Goal: Task Accomplishment & Management: Use online tool/utility

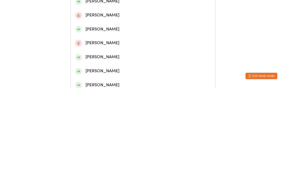
type input "[PERSON_NAME]"
click at [127, 42] on div "[PERSON_NAME]" at bounding box center [143, 38] width 136 height 7
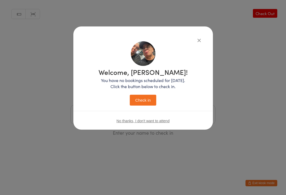
click at [139, 105] on button "Check in" at bounding box center [143, 100] width 26 height 11
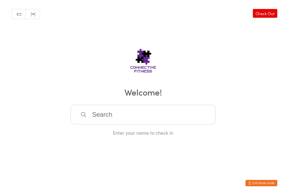
click at [108, 116] on input "search" at bounding box center [142, 115] width 145 height 20
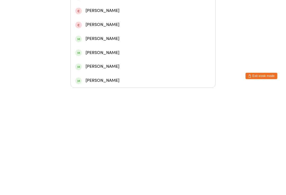
type input "[PERSON_NAME]"
click at [105, 44] on div "[PERSON_NAME]" at bounding box center [143, 47] width 136 height 7
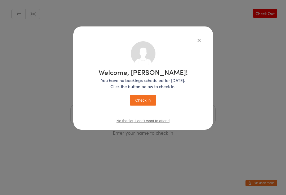
click at [144, 96] on button "Check in" at bounding box center [143, 100] width 26 height 11
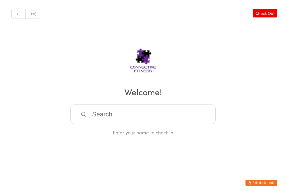
click at [171, 111] on input "search" at bounding box center [142, 115] width 145 height 20
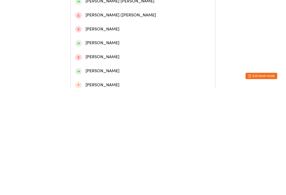
type input "[GEOGRAPHIC_DATA]"
click at [94, 70] on div "[PERSON_NAME]" at bounding box center [143, 66] width 136 height 7
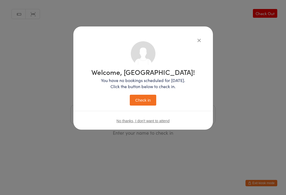
click at [135, 102] on button "Check in" at bounding box center [143, 100] width 26 height 11
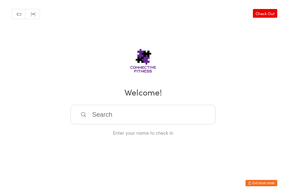
click at [145, 111] on input "search" at bounding box center [142, 115] width 145 height 20
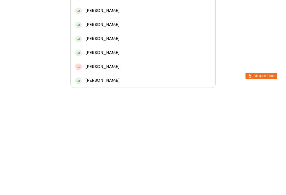
type input "Dak"
click at [111, 73] on div "Dakota [PERSON_NAME]" at bounding box center [143, 76] width 136 height 7
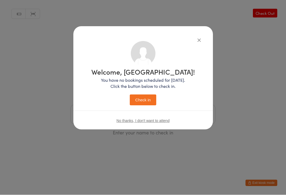
click at [142, 100] on button "Check in" at bounding box center [143, 100] width 26 height 11
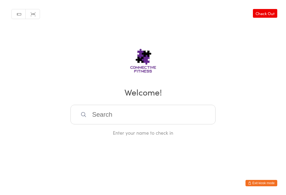
click at [264, 14] on link "Check Out" at bounding box center [265, 13] width 24 height 9
click at [155, 114] on input "search" at bounding box center [142, 115] width 145 height 20
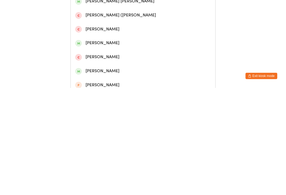
type input "[GEOGRAPHIC_DATA]"
click at [140, 70] on div "[PERSON_NAME]" at bounding box center [143, 66] width 136 height 7
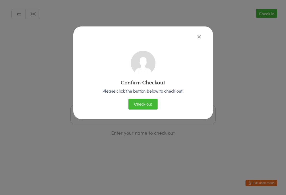
click at [142, 106] on button "Check out" at bounding box center [142, 104] width 29 height 11
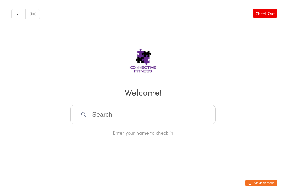
click at [129, 114] on input "search" at bounding box center [142, 115] width 145 height 20
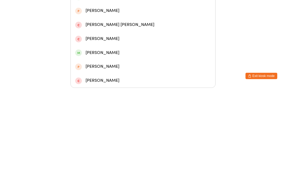
type input "Cross"
click at [127, 73] on div "[PERSON_NAME]" at bounding box center [143, 76] width 136 height 7
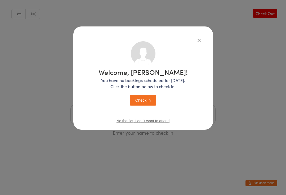
click at [146, 103] on button "Check in" at bounding box center [143, 100] width 26 height 11
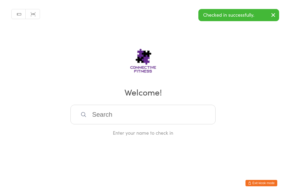
click at [272, 16] on icon "button" at bounding box center [273, 15] width 6 height 7
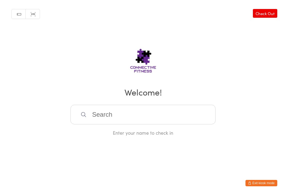
click at [131, 117] on input "search" at bounding box center [142, 115] width 145 height 20
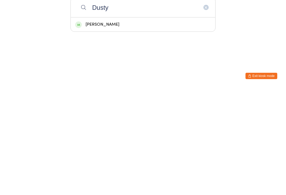
type input "Dusty"
click at [118, 128] on div "[PERSON_NAME]" at bounding box center [143, 131] width 136 height 7
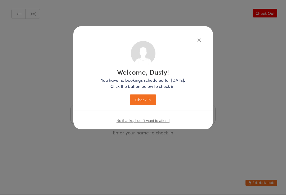
click at [146, 102] on button "Check in" at bounding box center [143, 100] width 26 height 11
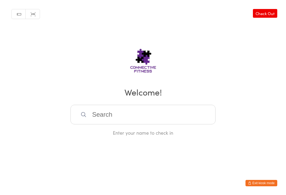
click at [267, 13] on link "Check Out" at bounding box center [265, 13] width 24 height 9
click at [111, 117] on input "search" at bounding box center [142, 115] width 145 height 20
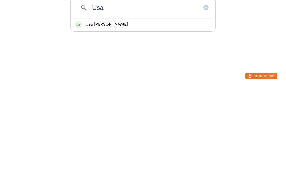
type input "Usa"
click at [126, 128] on div "Usa [PERSON_NAME]" at bounding box center [143, 131] width 136 height 7
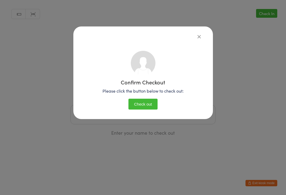
click at [150, 104] on button "Check out" at bounding box center [142, 104] width 29 height 11
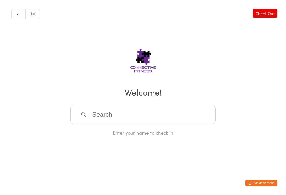
click at [113, 119] on input "search" at bounding box center [142, 115] width 145 height 20
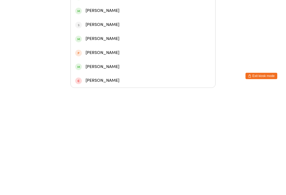
type input "Abbie"
click at [127, 59] on div "[PERSON_NAME]" at bounding box center [143, 62] width 136 height 7
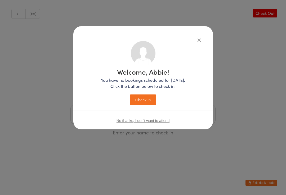
click at [149, 98] on button "Check in" at bounding box center [143, 100] width 26 height 11
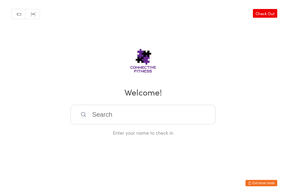
click at [122, 118] on input "search" at bounding box center [142, 115] width 145 height 20
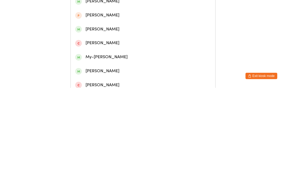
type input "[PERSON_NAME]"
click at [95, 28] on div "[PERSON_NAME]" at bounding box center [143, 24] width 136 height 7
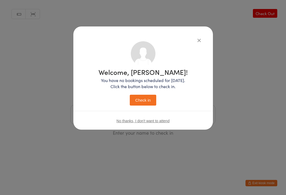
click at [136, 95] on button "Check in" at bounding box center [143, 100] width 26 height 11
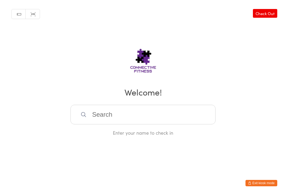
click at [94, 118] on input "search" at bounding box center [142, 115] width 145 height 20
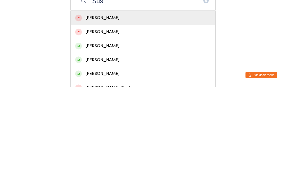
scroll to position [17, 0]
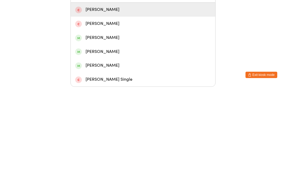
type input "Sus"
click at [105, 170] on div "[PERSON_NAME]" at bounding box center [143, 173] width 136 height 7
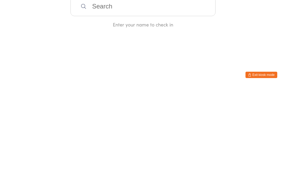
scroll to position [0, 0]
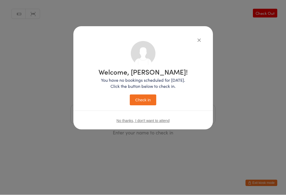
click at [144, 95] on button "Check in" at bounding box center [143, 100] width 26 height 11
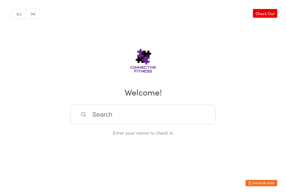
click at [89, 119] on input "search" at bounding box center [142, 115] width 145 height 20
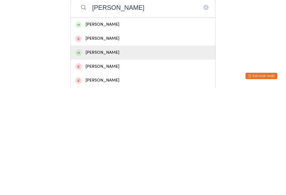
type input "[PERSON_NAME]"
click at [90, 156] on div "[PERSON_NAME]" at bounding box center [143, 159] width 136 height 7
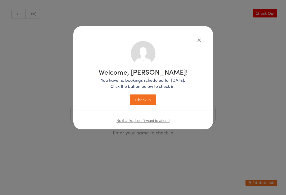
click at [138, 100] on button "Check in" at bounding box center [143, 100] width 26 height 11
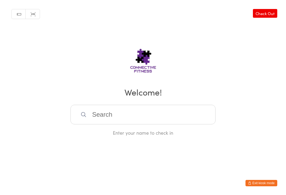
click at [96, 116] on input "search" at bounding box center [142, 115] width 145 height 20
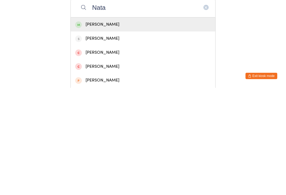
type input "Nata"
click at [120, 128] on div "[PERSON_NAME]" at bounding box center [143, 131] width 136 height 7
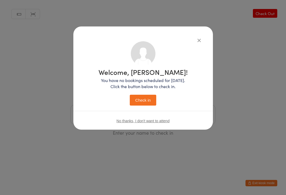
click at [137, 98] on button "Check in" at bounding box center [143, 100] width 26 height 11
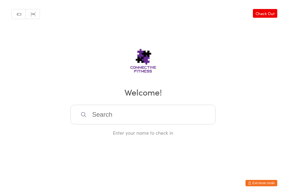
click at [145, 116] on input "search" at bounding box center [142, 115] width 145 height 20
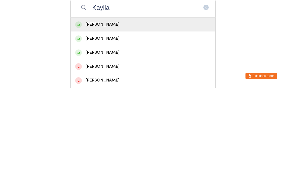
type input "Kaylla"
click at [103, 128] on div "[PERSON_NAME]" at bounding box center [143, 131] width 136 height 7
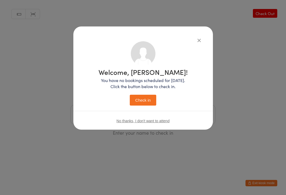
click at [142, 99] on button "Check in" at bounding box center [143, 100] width 26 height 11
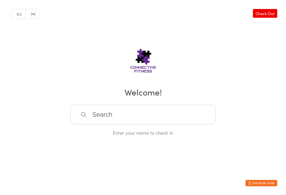
click at [177, 119] on input "search" at bounding box center [142, 115] width 145 height 20
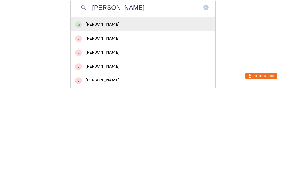
type input "[PERSON_NAME]"
click at [122, 128] on div "[PERSON_NAME]" at bounding box center [143, 131] width 136 height 7
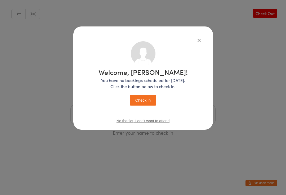
click at [143, 101] on button "Check in" at bounding box center [143, 100] width 26 height 11
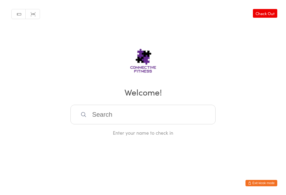
click at [266, 12] on link "Check Out" at bounding box center [265, 13] width 24 height 9
click at [153, 115] on input "search" at bounding box center [142, 115] width 145 height 20
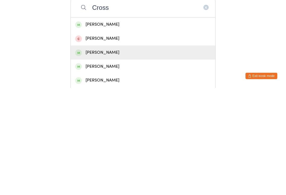
type input "Cross"
click at [141, 156] on div "[PERSON_NAME]" at bounding box center [143, 159] width 136 height 7
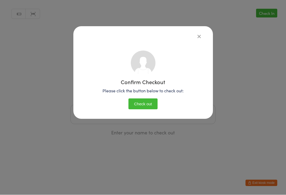
click at [145, 103] on button "Check out" at bounding box center [142, 104] width 29 height 11
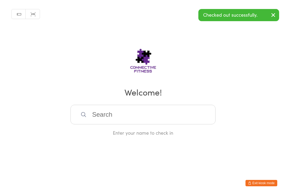
click at [273, 19] on button "button" at bounding box center [273, 15] width 12 height 12
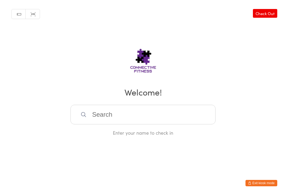
click at [267, 13] on link "Check Out" at bounding box center [265, 13] width 24 height 9
click at [181, 116] on input "search" at bounding box center [142, 115] width 145 height 20
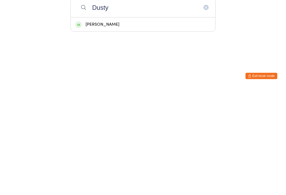
type input "Dusty"
click at [138, 128] on div "[PERSON_NAME]" at bounding box center [143, 131] width 136 height 7
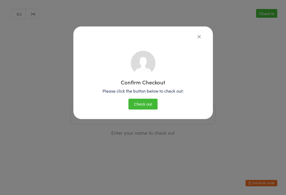
click at [147, 100] on button "Check out" at bounding box center [142, 104] width 29 height 11
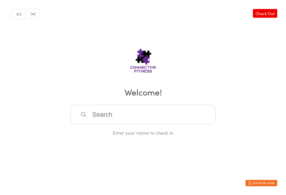
click at [98, 118] on input "search" at bounding box center [142, 115] width 145 height 20
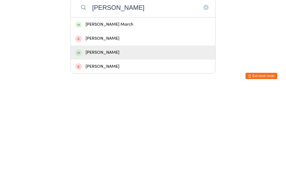
type input "[PERSON_NAME]"
click at [95, 156] on div "[PERSON_NAME]" at bounding box center [143, 159] width 136 height 7
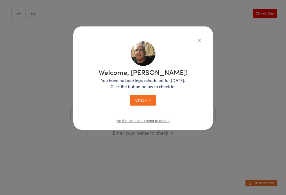
click at [136, 100] on button "Check in" at bounding box center [143, 100] width 26 height 11
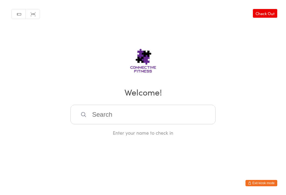
click at [162, 123] on input "search" at bounding box center [142, 115] width 145 height 20
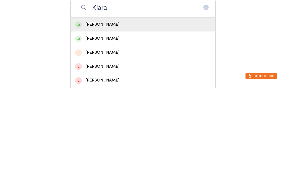
type input "Kiara"
click at [120, 142] on div "[PERSON_NAME]" at bounding box center [143, 145] width 136 height 7
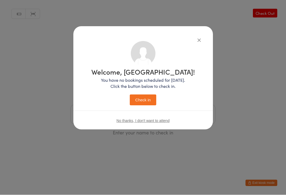
click at [145, 100] on button "Check in" at bounding box center [143, 100] width 26 height 11
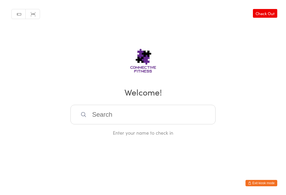
click at [103, 115] on input "search" at bounding box center [142, 115] width 145 height 20
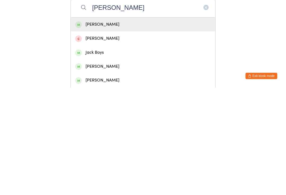
type input "[PERSON_NAME]"
click at [85, 128] on div "[PERSON_NAME]" at bounding box center [143, 131] width 136 height 7
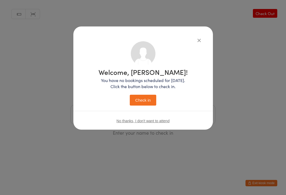
click at [141, 95] on button "Check in" at bounding box center [143, 100] width 26 height 11
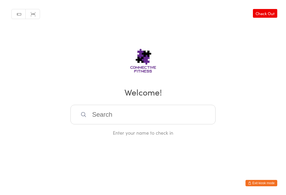
click at [112, 118] on input "search" at bounding box center [142, 115] width 145 height 20
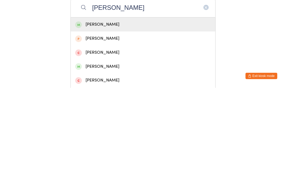
type input "[PERSON_NAME]"
click at [86, 128] on div "[PERSON_NAME]" at bounding box center [143, 131] width 136 height 7
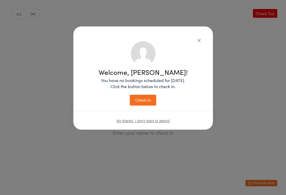
click at [137, 98] on button "Check in" at bounding box center [143, 100] width 26 height 11
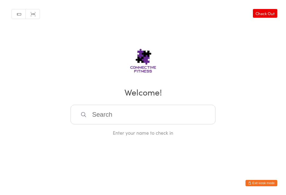
click at [146, 117] on input "search" at bounding box center [142, 115] width 145 height 20
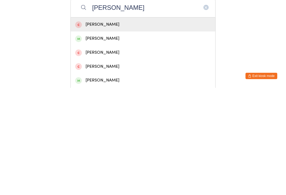
type input "[PERSON_NAME]"
click at [107, 142] on div "[PERSON_NAME]" at bounding box center [143, 145] width 136 height 7
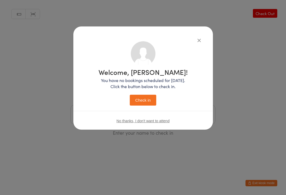
click at [150, 99] on button "Check in" at bounding box center [143, 100] width 26 height 11
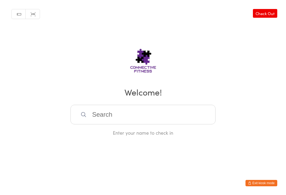
click at [97, 112] on input "search" at bounding box center [142, 115] width 145 height 20
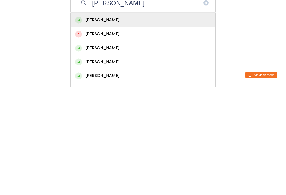
scroll to position [17, 0]
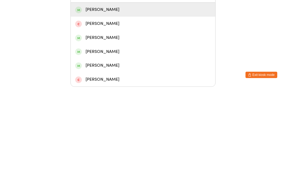
type input "[PERSON_NAME]"
click at [270, 40] on html "You have now entered Kiosk Mode. Members will be able to check themselves in us…" at bounding box center [143, 83] width 286 height 195
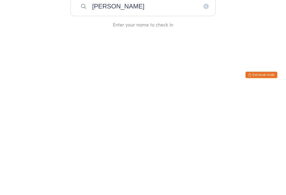
scroll to position [0, 0]
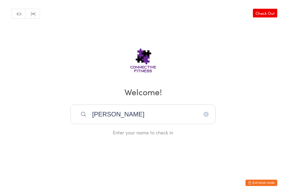
click at [182, 114] on input "[PERSON_NAME]" at bounding box center [142, 115] width 145 height 20
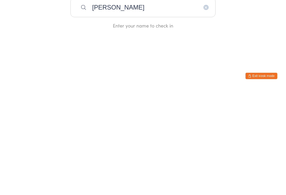
click at [208, 113] on icon "button" at bounding box center [206, 115] width 4 height 4
click at [55, 31] on div "Manual search Scanner input Check Out Welcome! Enter your name to check in" at bounding box center [143, 68] width 286 height 136
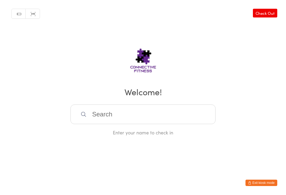
click at [265, 7] on div "Manual search Scanner input Check Out Welcome! Enter your name to check in" at bounding box center [143, 68] width 286 height 136
click at [266, 11] on link "Check Out" at bounding box center [265, 13] width 24 height 9
click at [108, 119] on input "search" at bounding box center [142, 115] width 145 height 20
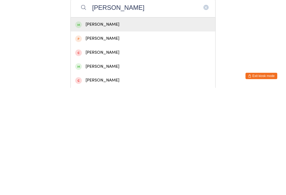
type input "[PERSON_NAME]"
click at [88, 128] on div "[PERSON_NAME]" at bounding box center [143, 131] width 136 height 7
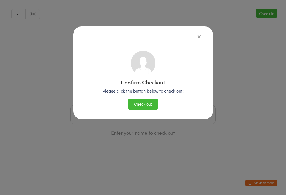
click at [139, 103] on button "Check out" at bounding box center [142, 104] width 29 height 11
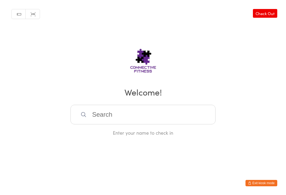
click at [108, 110] on input "search" at bounding box center [142, 115] width 145 height 20
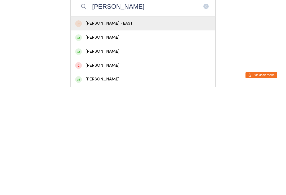
scroll to position [1, 0]
type input "[PERSON_NAME]"
click at [104, 142] on div "[PERSON_NAME]" at bounding box center [143, 145] width 136 height 7
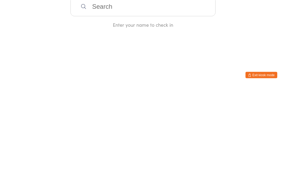
scroll to position [0, 0]
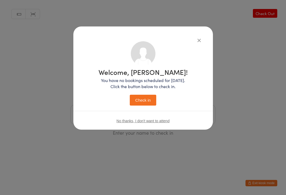
click at [144, 99] on button "Check in" at bounding box center [143, 100] width 26 height 11
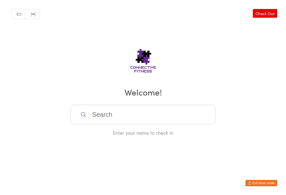
click at [272, 16] on link "Check Out" at bounding box center [265, 13] width 24 height 9
click at [147, 118] on input "search" at bounding box center [142, 115] width 145 height 20
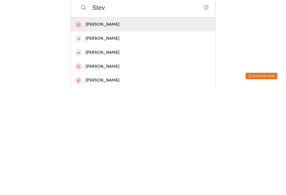
type input "Stev"
click at [113, 156] on div "[PERSON_NAME]" at bounding box center [143, 159] width 136 height 7
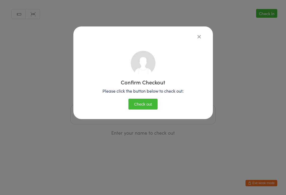
click at [150, 102] on button "Check out" at bounding box center [142, 104] width 29 height 11
